Goal: Find specific page/section: Find specific page/section

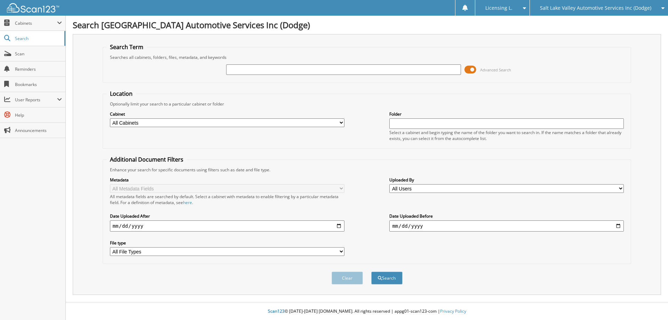
click at [373, 68] on input "text" at bounding box center [343, 69] width 235 height 10
click at [83, 145] on div "Search Term Searches all cabinets, folders, files, metadata, and keywords Advan…" at bounding box center [367, 164] width 588 height 261
click at [342, 121] on select "All Cabinets 2019 CAR DEALS 2020 CAR DEALS 2021 CAR DEALS 2022 ACCOUNTS PAYABLE…" at bounding box center [227, 122] width 235 height 9
select select "49768"
click at [110, 118] on select "All Cabinets 2019 CAR DEALS 2020 CAR DEALS 2021 CAR DEALS 2022 ACCOUNTS PAYABLE…" at bounding box center [227, 122] width 235 height 9
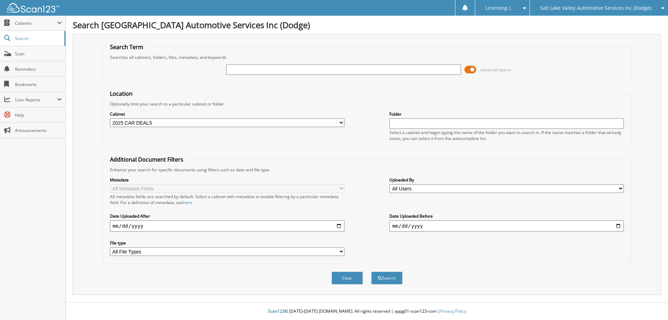
click at [368, 66] on input "text" at bounding box center [343, 69] width 235 height 10
type input "104109"
click at [371, 271] on button "Search" at bounding box center [386, 277] width 31 height 13
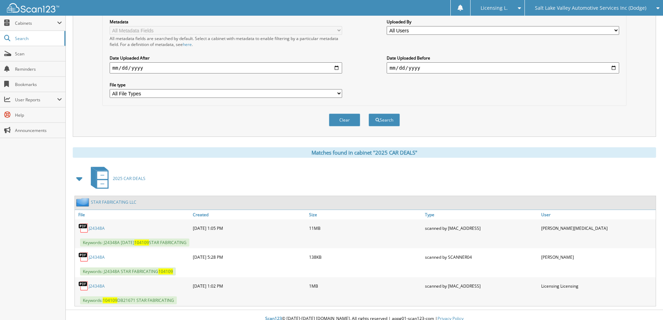
scroll to position [166, 0]
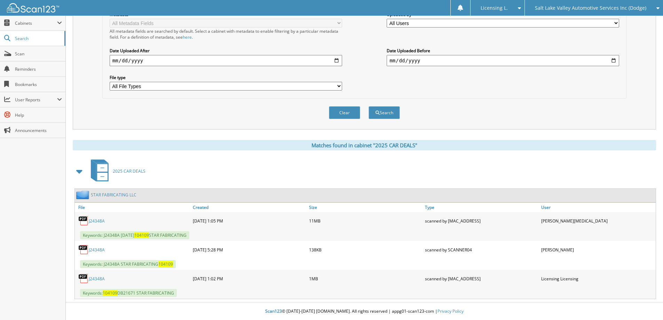
click at [97, 278] on link "J24348A" at bounding box center [97, 279] width 16 height 6
click at [94, 219] on link "J24348A" at bounding box center [97, 221] width 16 height 6
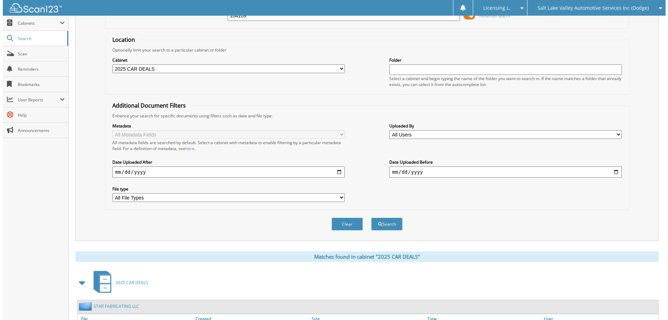
scroll to position [0, 0]
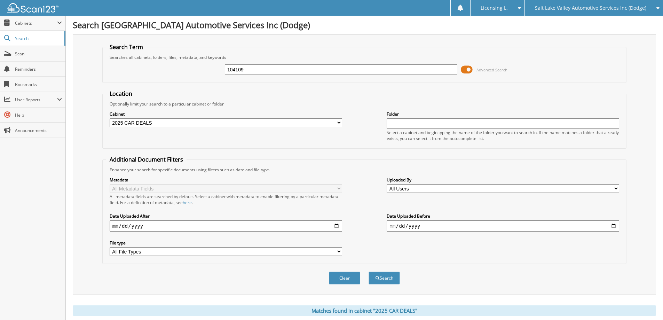
click at [273, 70] on input "104109" at bounding box center [341, 69] width 232 height 10
type input "1"
type input "224801"
click at [469, 68] on span at bounding box center [467, 69] width 12 height 10
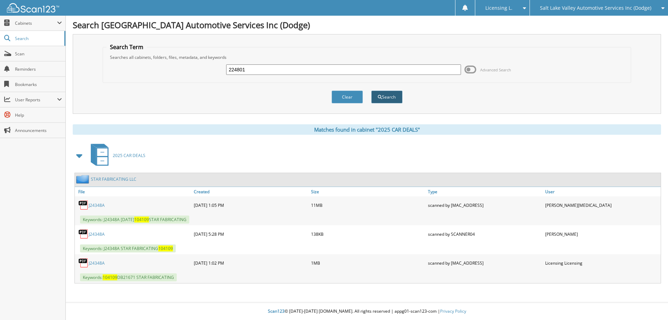
click at [385, 95] on button "Search" at bounding box center [386, 96] width 31 height 13
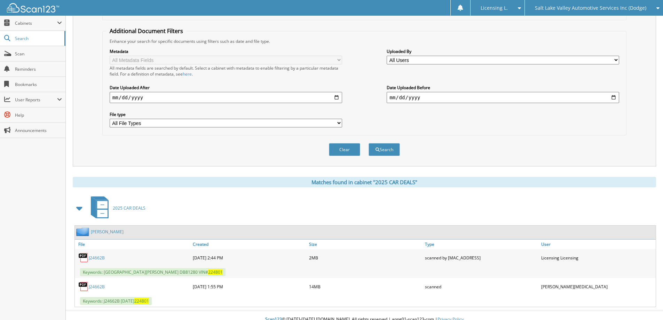
scroll to position [137, 0]
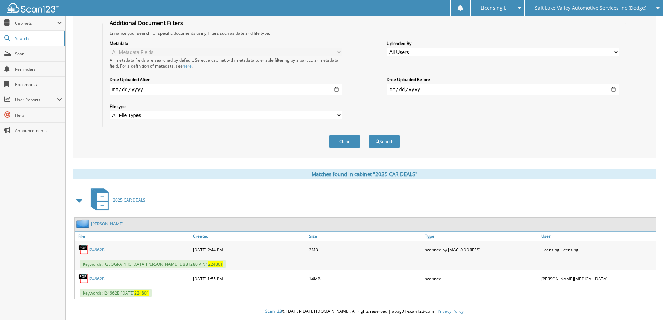
click at [98, 250] on link "J24662B" at bounding box center [97, 250] width 16 height 6
click at [96, 249] on link "J24662B" at bounding box center [97, 250] width 16 height 6
click at [94, 249] on link "J24662B" at bounding box center [97, 250] width 16 height 6
click at [98, 277] on link "J24662B" at bounding box center [97, 279] width 16 height 6
click at [95, 250] on link "J24662B" at bounding box center [97, 250] width 16 height 6
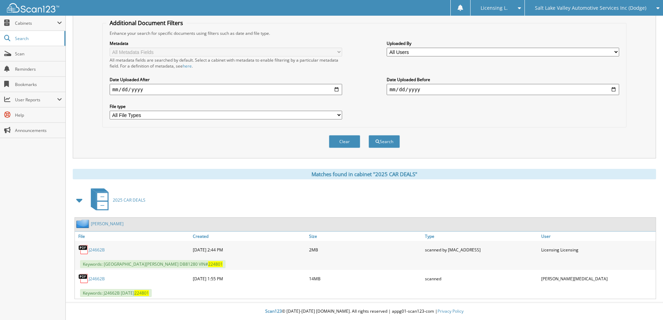
click at [97, 249] on link "J24662B" at bounding box center [97, 250] width 16 height 6
click at [98, 248] on link "J24662B" at bounding box center [97, 250] width 16 height 6
click at [95, 278] on link "J24662B" at bounding box center [97, 279] width 16 height 6
click at [95, 250] on link "J24662B" at bounding box center [97, 250] width 16 height 6
click at [102, 223] on link "FERRARA, STEPHEN" at bounding box center [107, 224] width 33 height 6
